Goal: Task Accomplishment & Management: Use online tool/utility

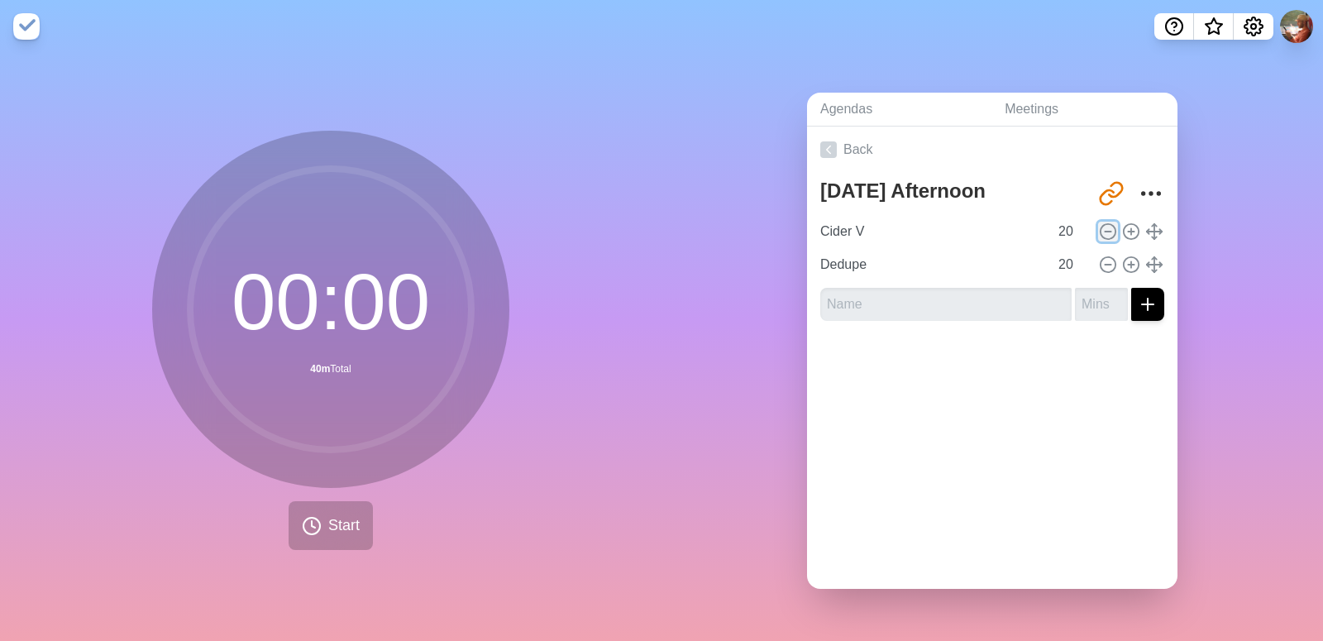
click at [1099, 226] on icon at bounding box center [1108, 231] width 18 height 18
type input "Dedupe"
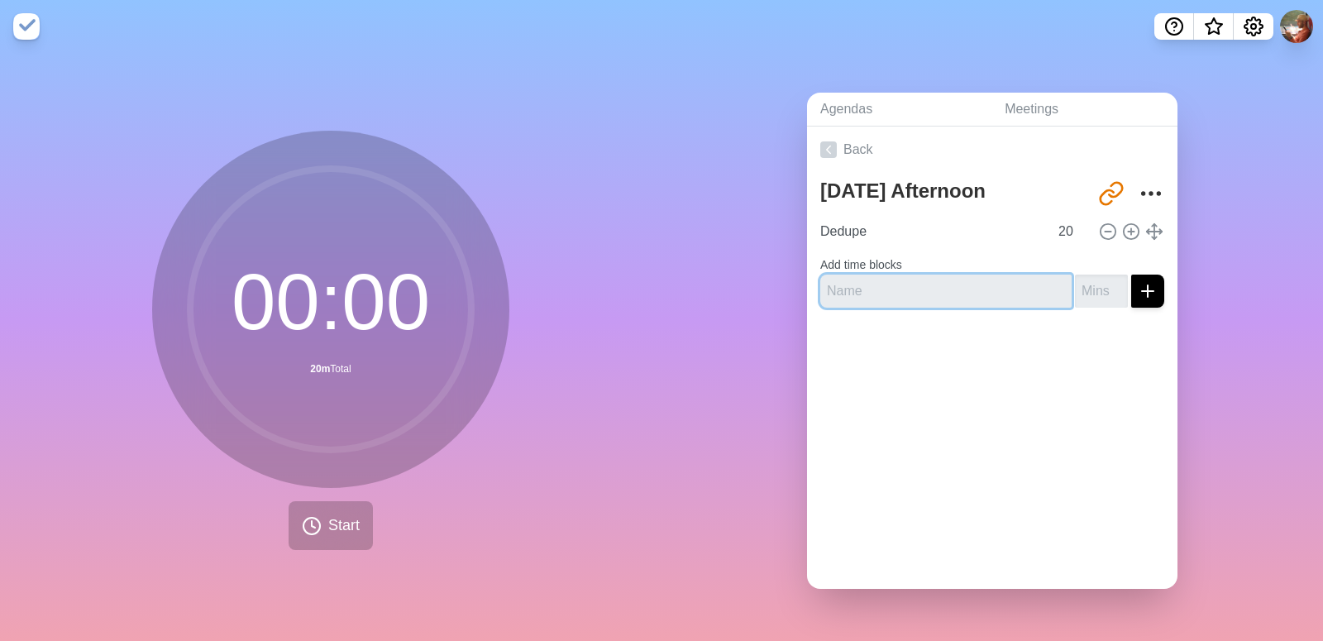
click at [860, 274] on input "text" at bounding box center [945, 290] width 251 height 33
click at [1056, 223] on input "19" at bounding box center [1072, 231] width 40 height 33
type input "1"
type input "525"
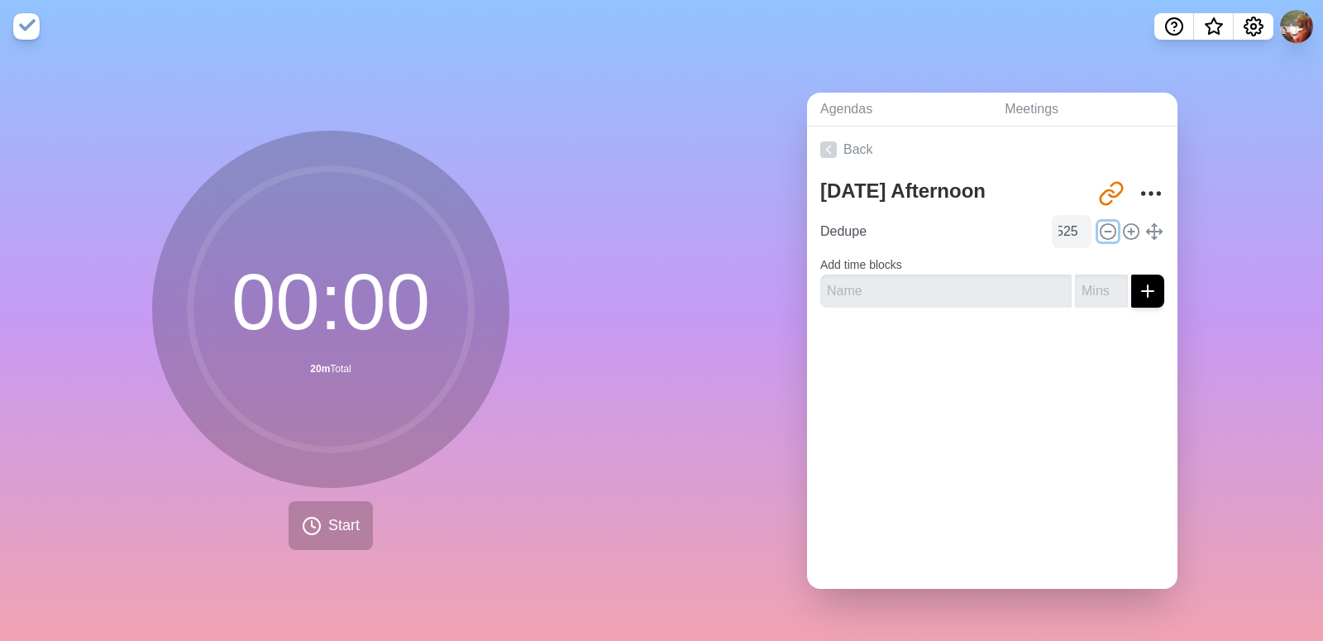
scroll to position [0, 0]
type input "25"
click at [928, 287] on input "text" at bounding box center [945, 290] width 251 height 33
click at [857, 278] on input "text" at bounding box center [945, 290] width 251 height 33
type input "break"
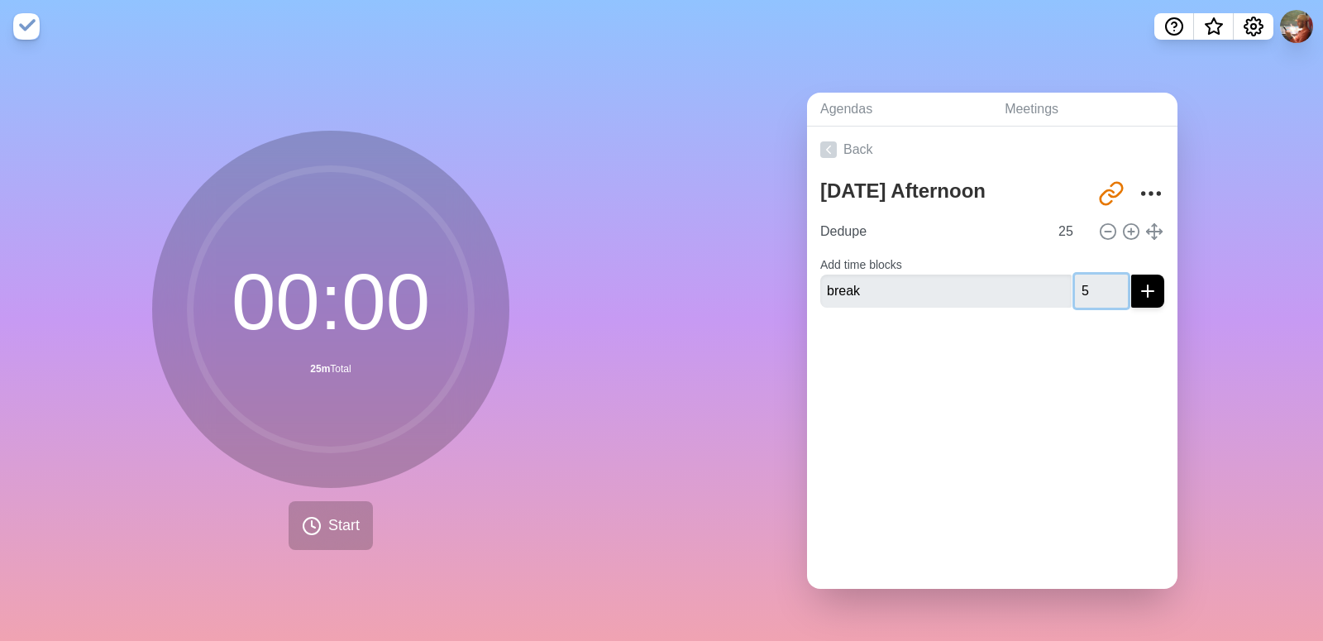
type input "5"
click at [901, 396] on div "Back [DATE] Afternoon [URL][DOMAIN_NAME] Dedupe 25 Add time blocks break 5" at bounding box center [992, 357] width 370 height 462
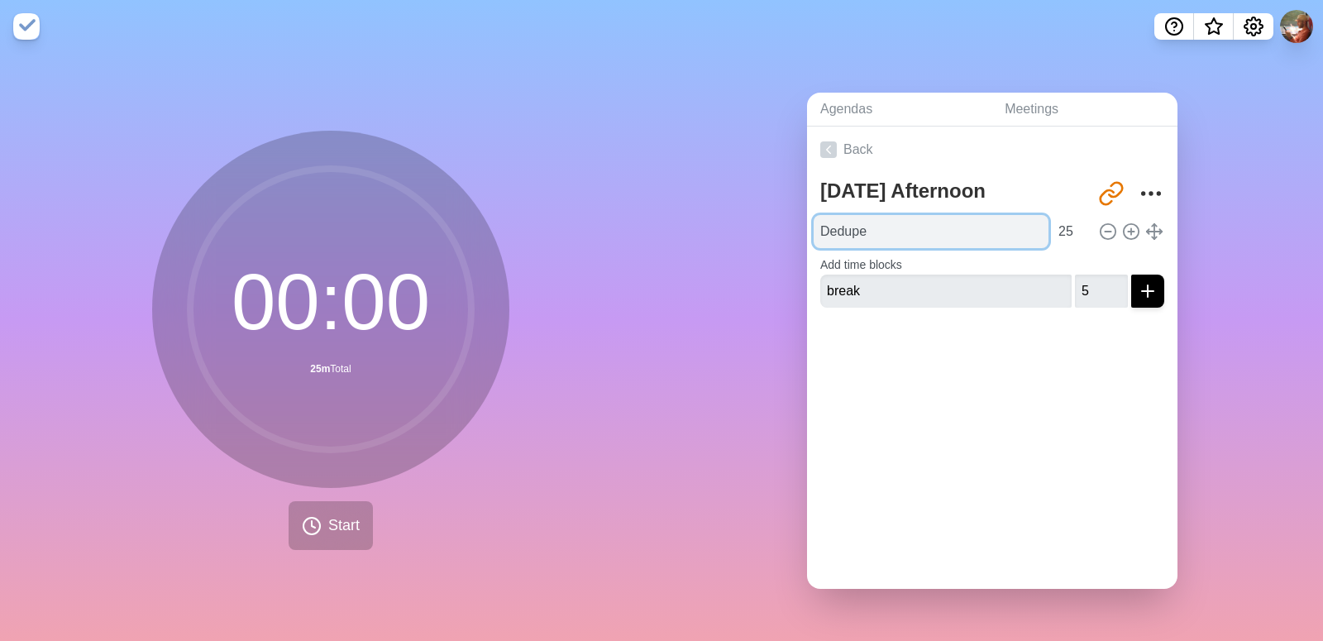
click at [898, 220] on input "Dedupe" at bounding box center [930, 231] width 235 height 33
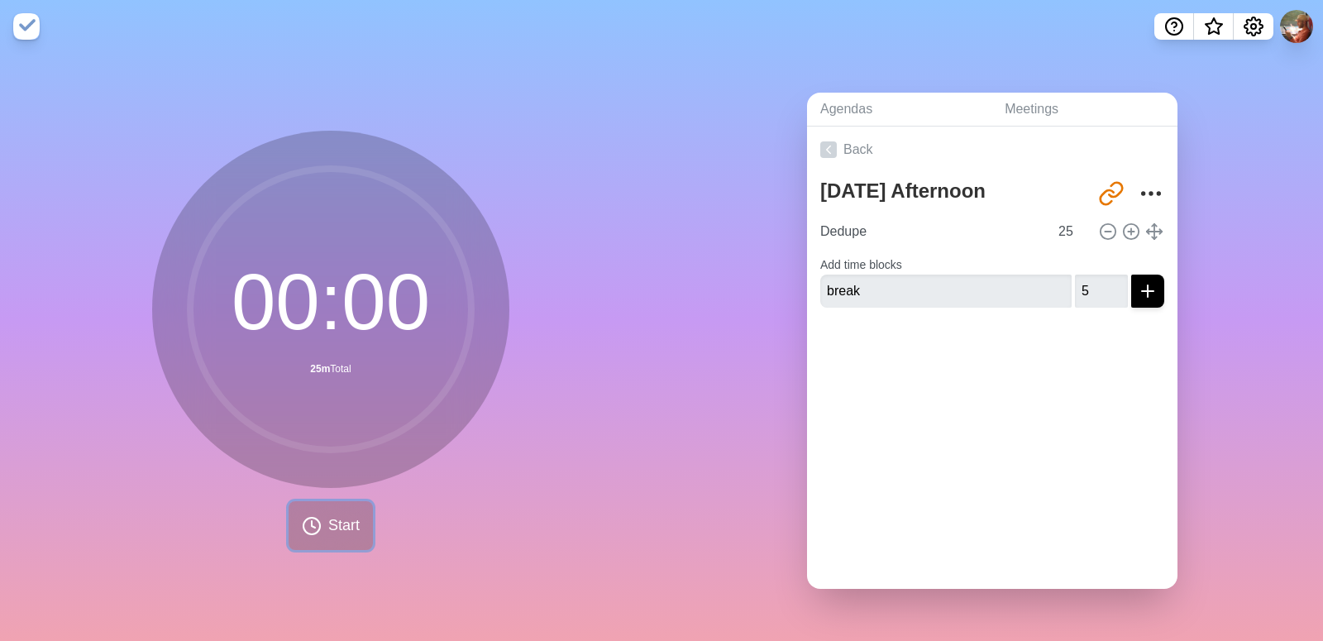
click at [334, 515] on span "Start" at bounding box center [343, 525] width 31 height 22
